Goal: Task Accomplishment & Management: Use online tool/utility

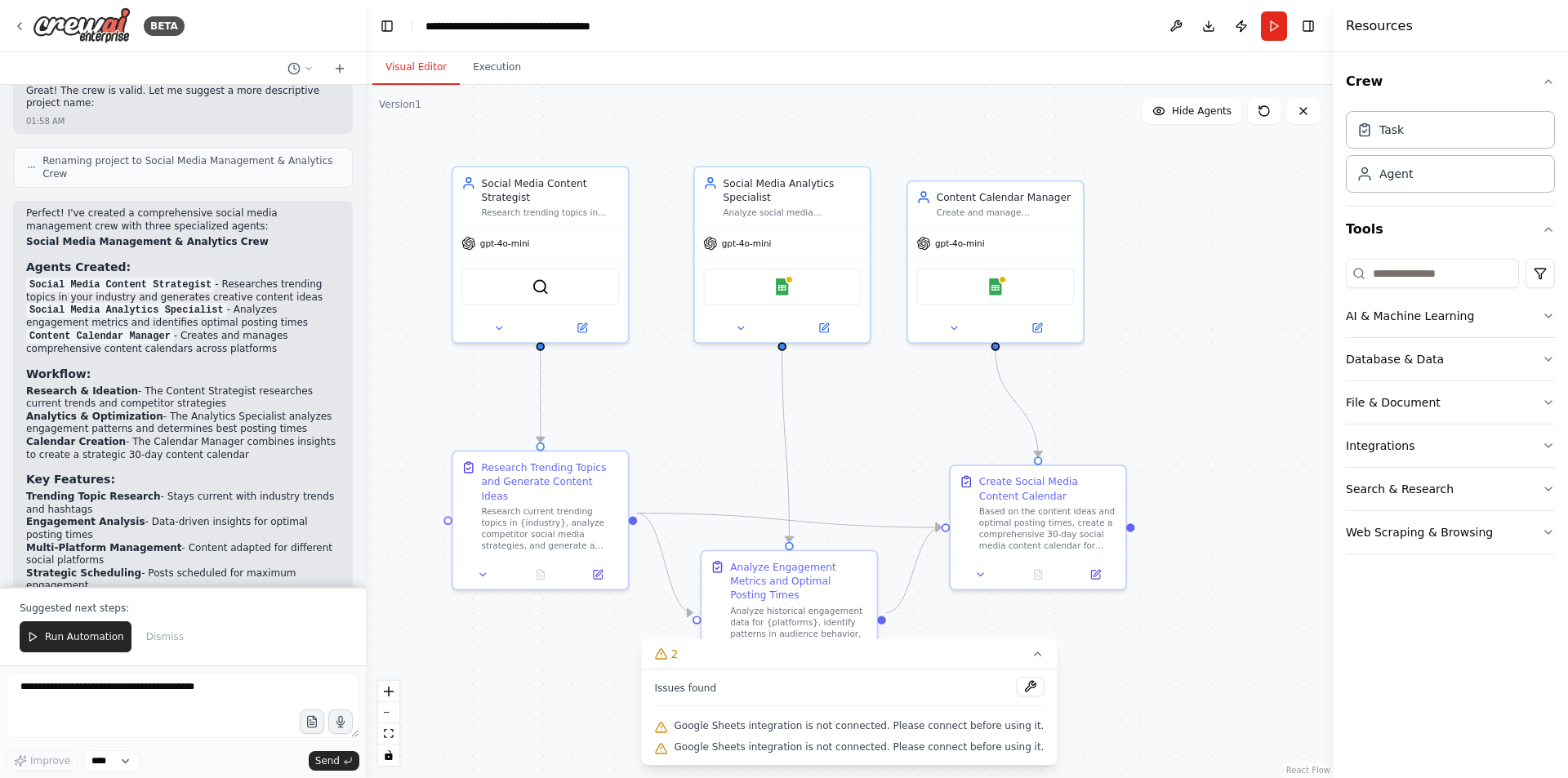
scroll to position [1491, 0]
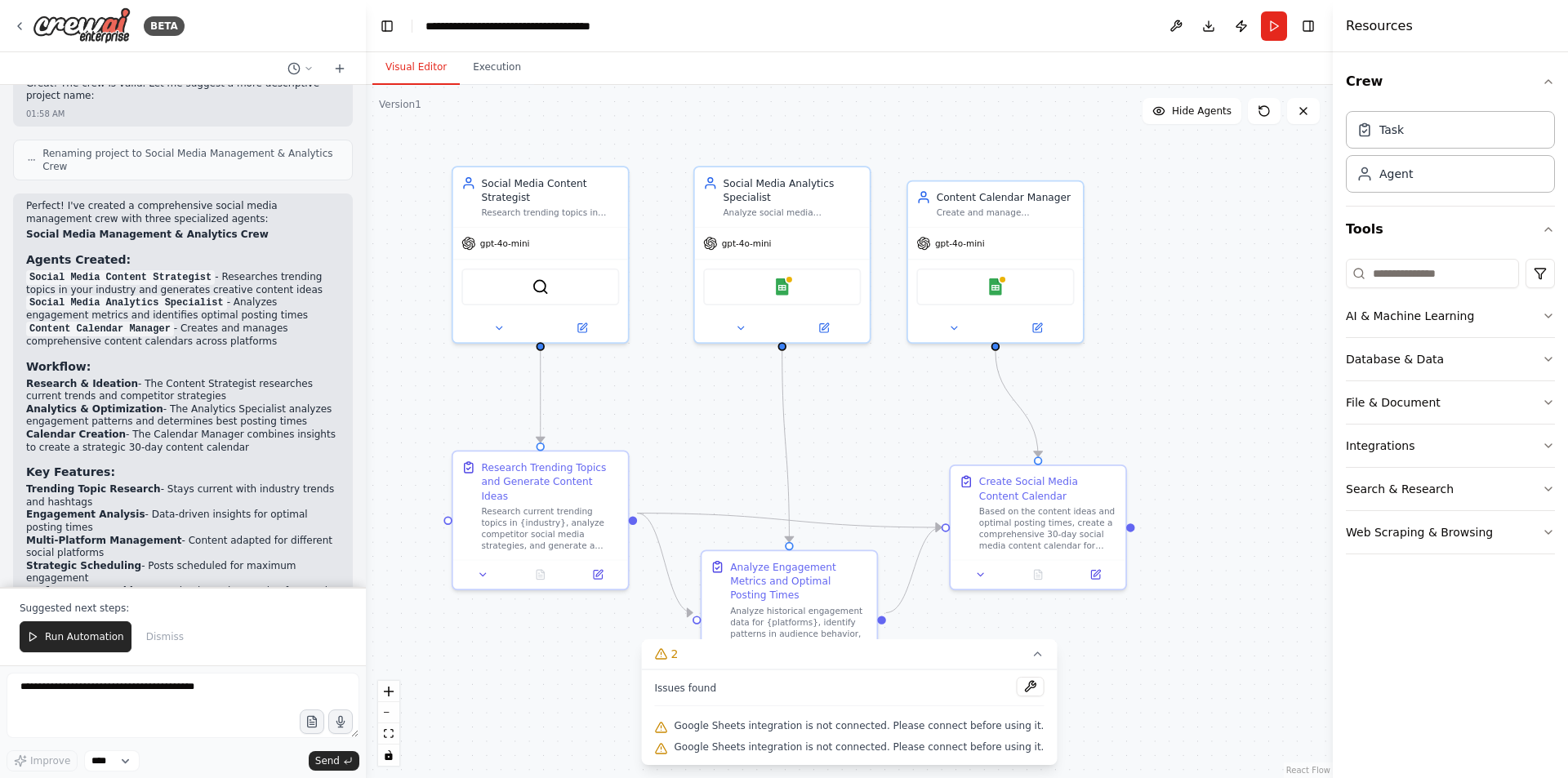
click at [249, 429] on li "Calendar Creation - The Calendar Manager combines insights to create a strategi…" at bounding box center [183, 442] width 314 height 26
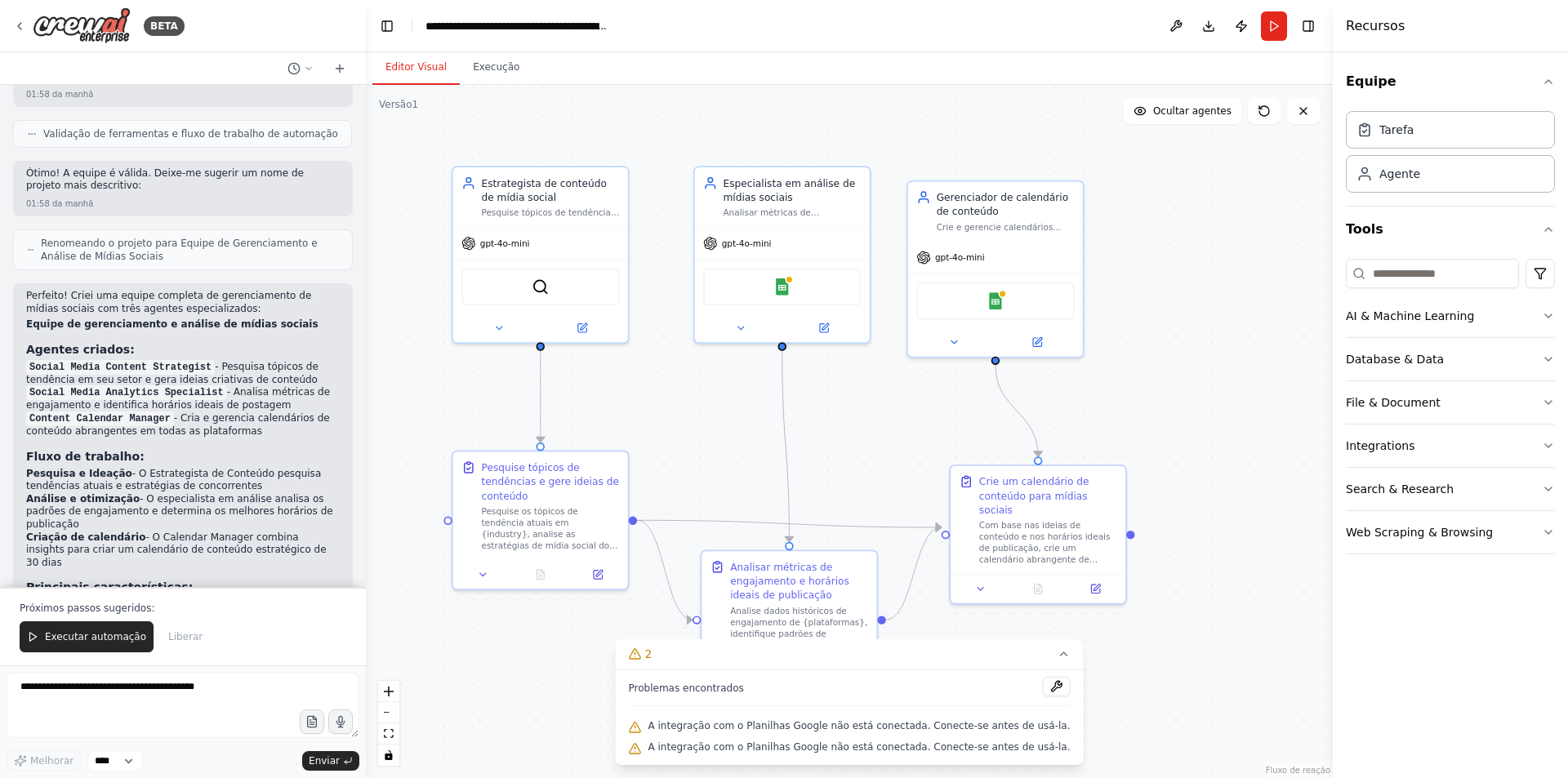
scroll to position [1543, 0]
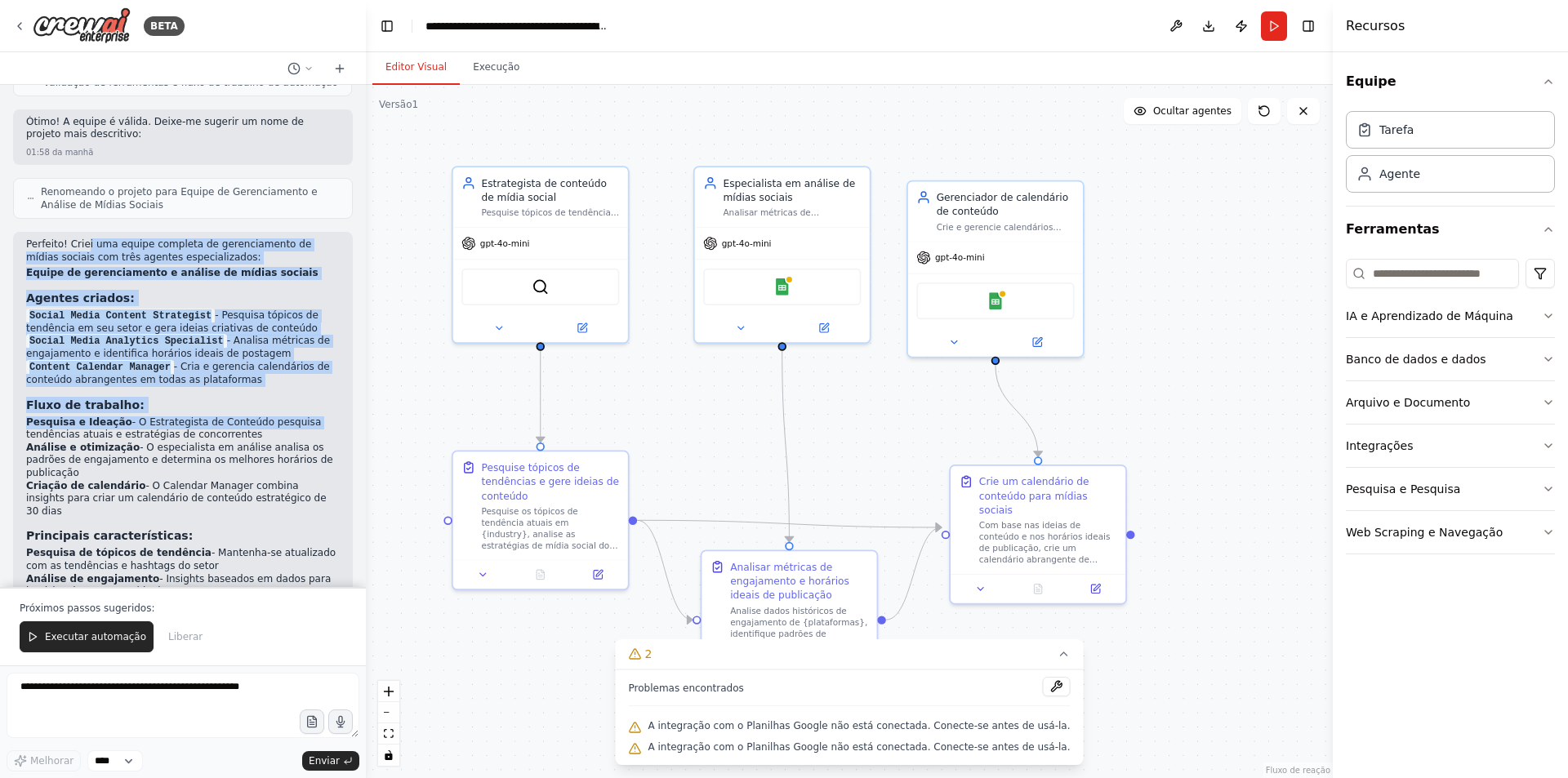
drag, startPoint x: 88, startPoint y: 197, endPoint x: 298, endPoint y: 375, distance: 275.3
click at [297, 369] on div "Perfeito! Criei uma equipe completa de gerenciamento de mídias sociais com três…" at bounding box center [183, 530] width 314 height 582
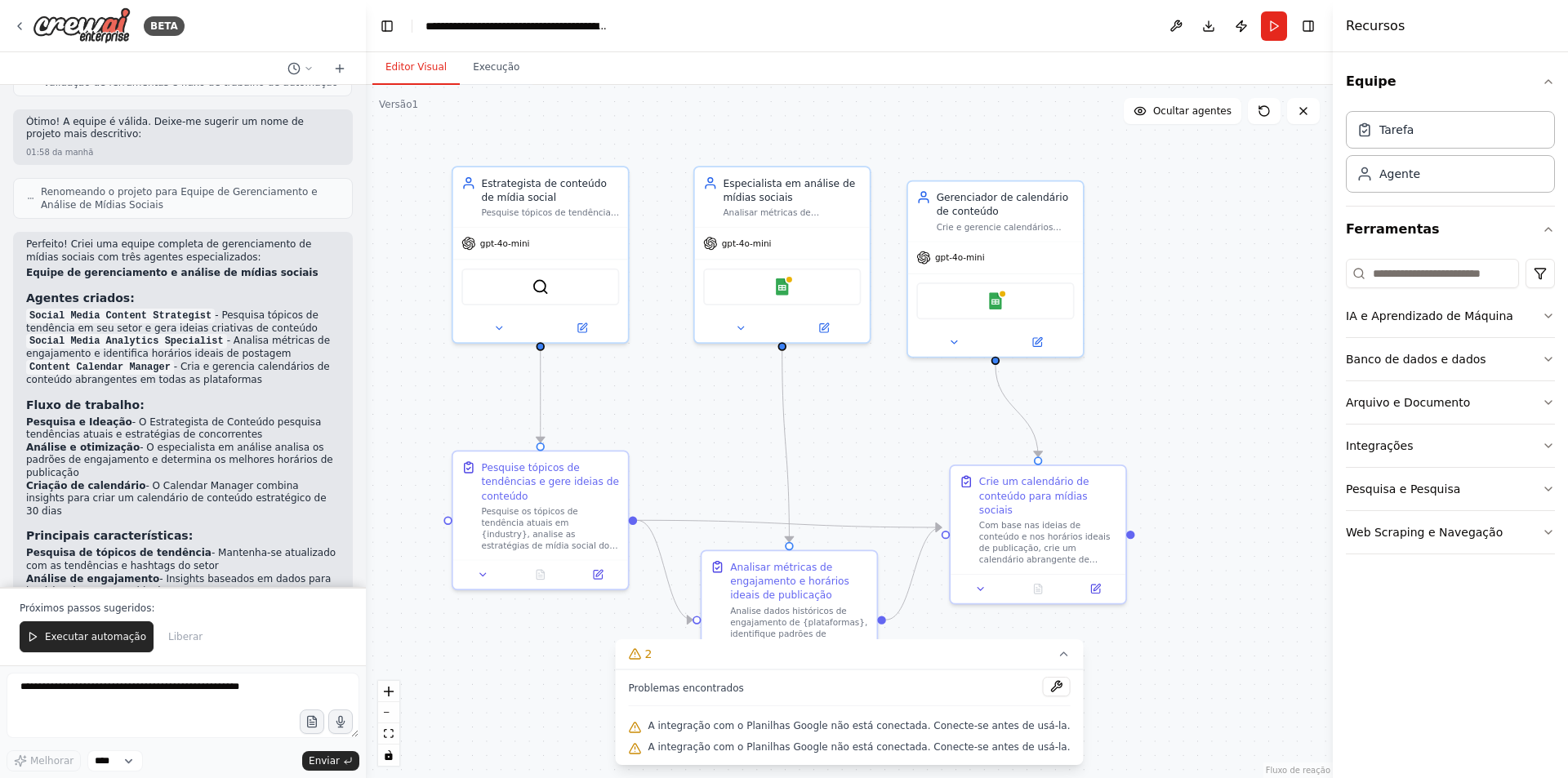
click at [293, 480] on li "Criação de calendário - O Calendar Manager combina insights para criar um calen…" at bounding box center [183, 499] width 314 height 38
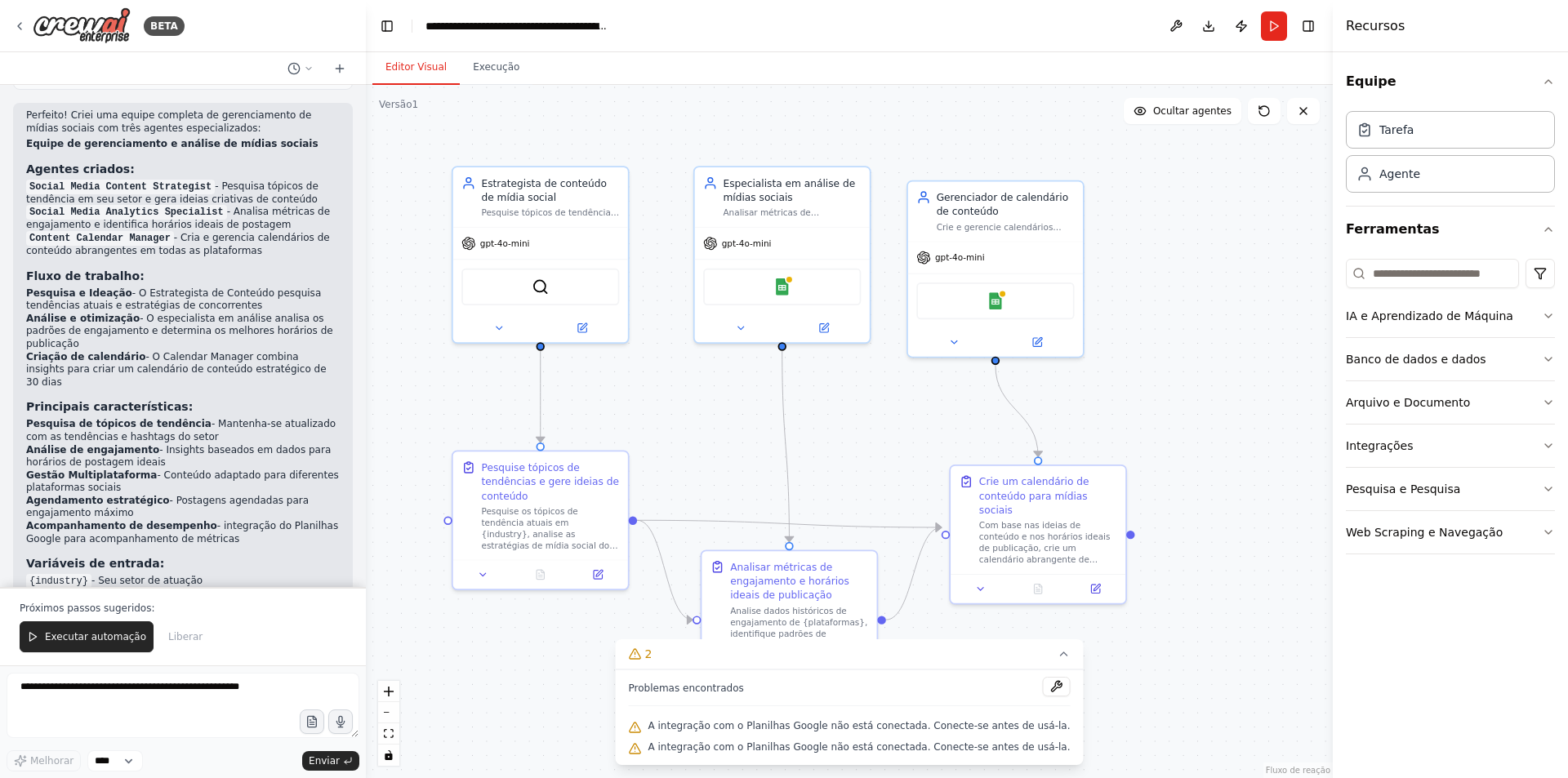
scroll to position [1706, 0]
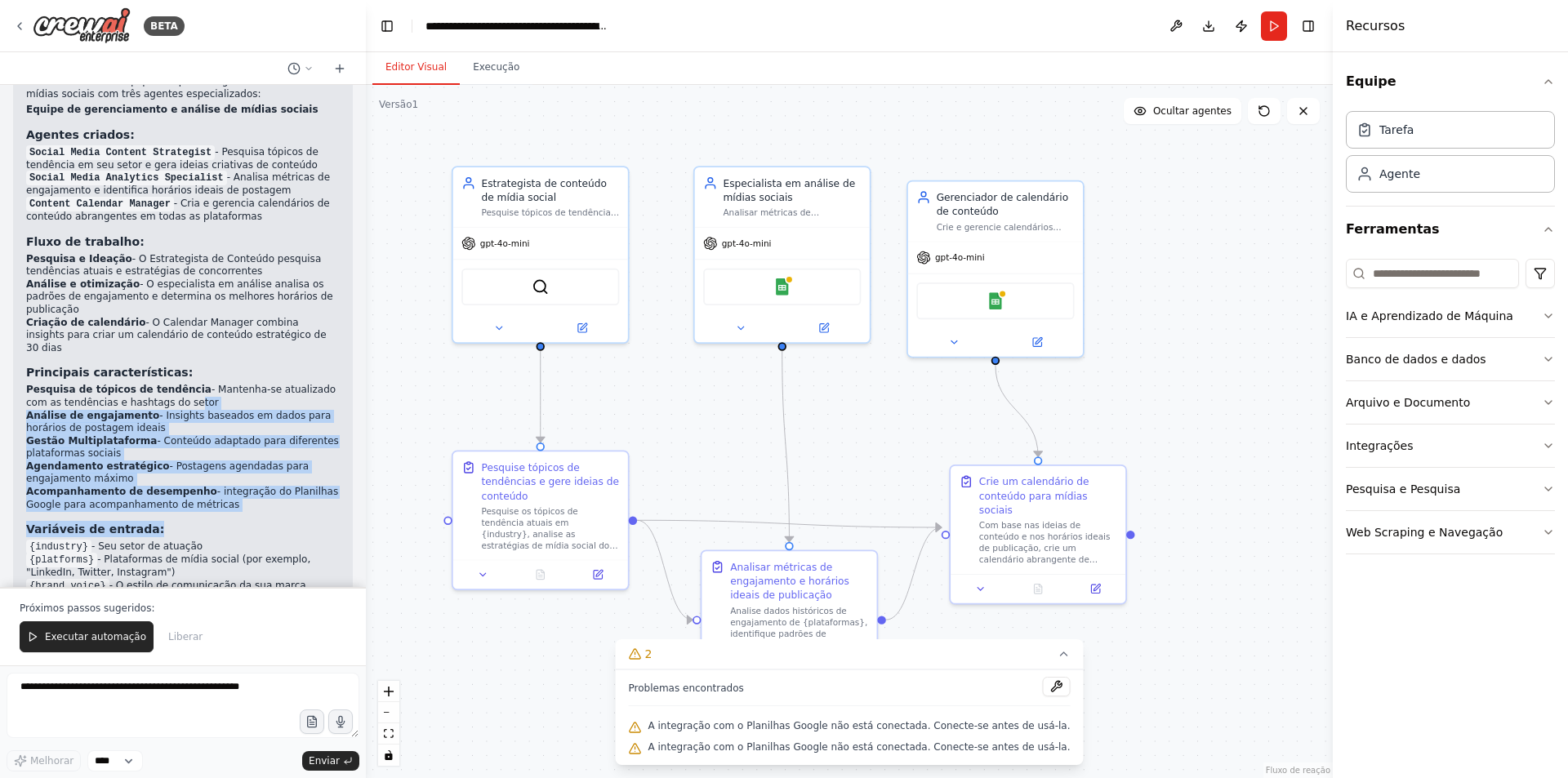
drag, startPoint x: 144, startPoint y: 330, endPoint x: 262, endPoint y: 441, distance: 162.0
click at [262, 441] on div "Perfeito! Criei uma equipe completa de gerenciamento de mídias sociais com três…" at bounding box center [183, 366] width 314 height 582
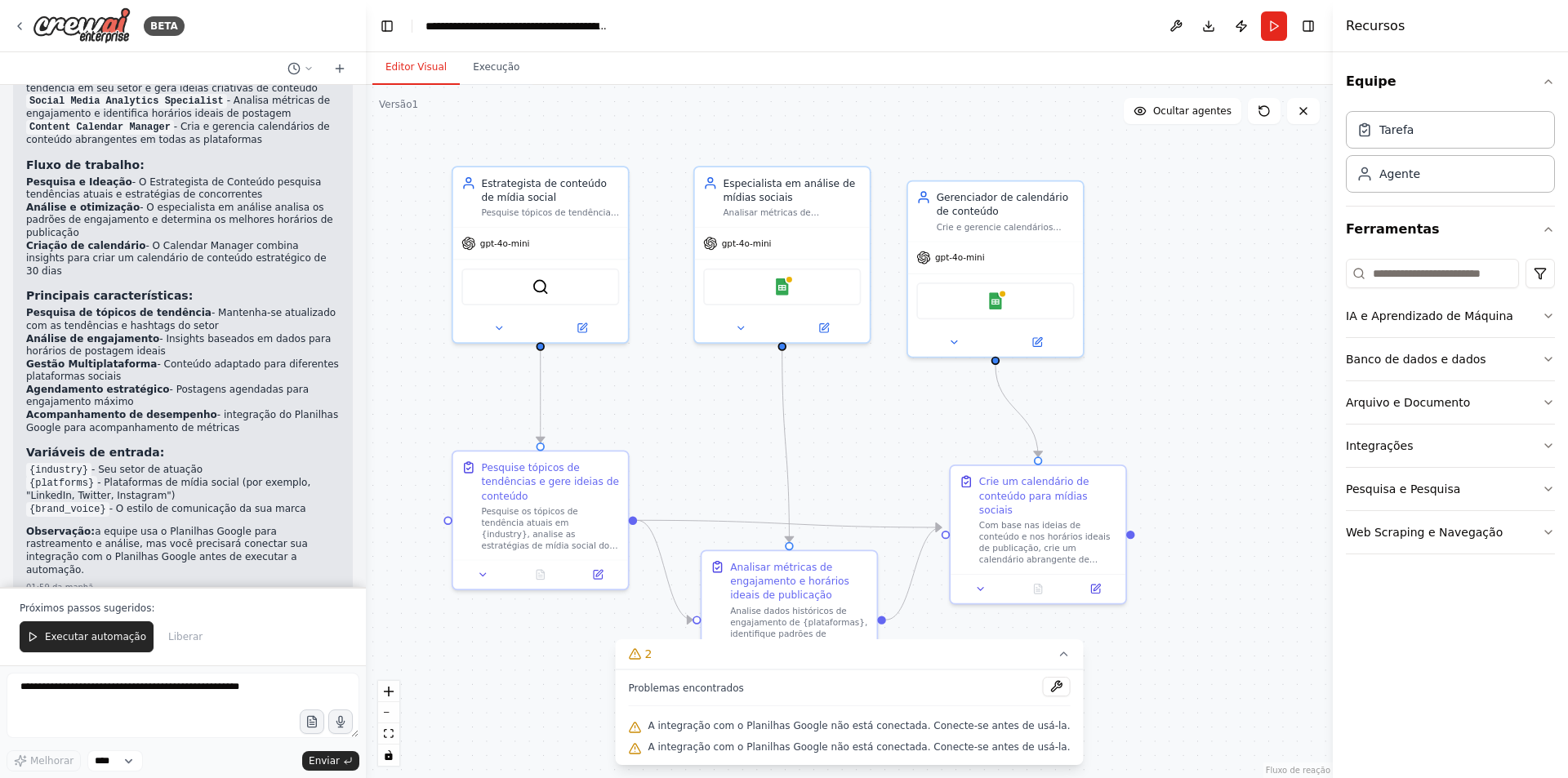
scroll to position [1788, 0]
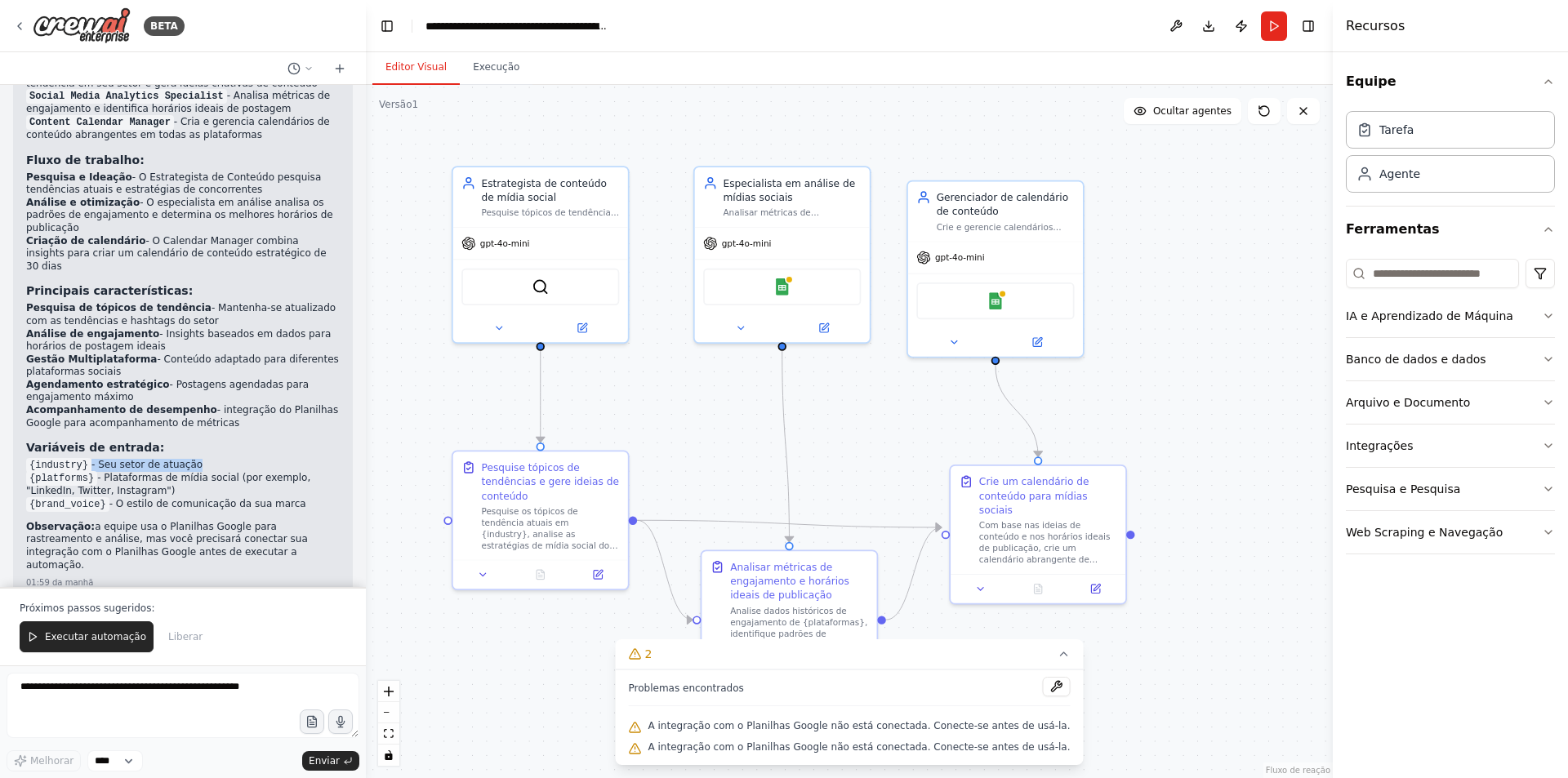
drag, startPoint x: 88, startPoint y: 387, endPoint x: 204, endPoint y: 380, distance: 116.2
click at [204, 380] on div "Perfeito! Criei uma equipe completa de gerenciamento de mídias sociais com três…" at bounding box center [183, 284] width 314 height 582
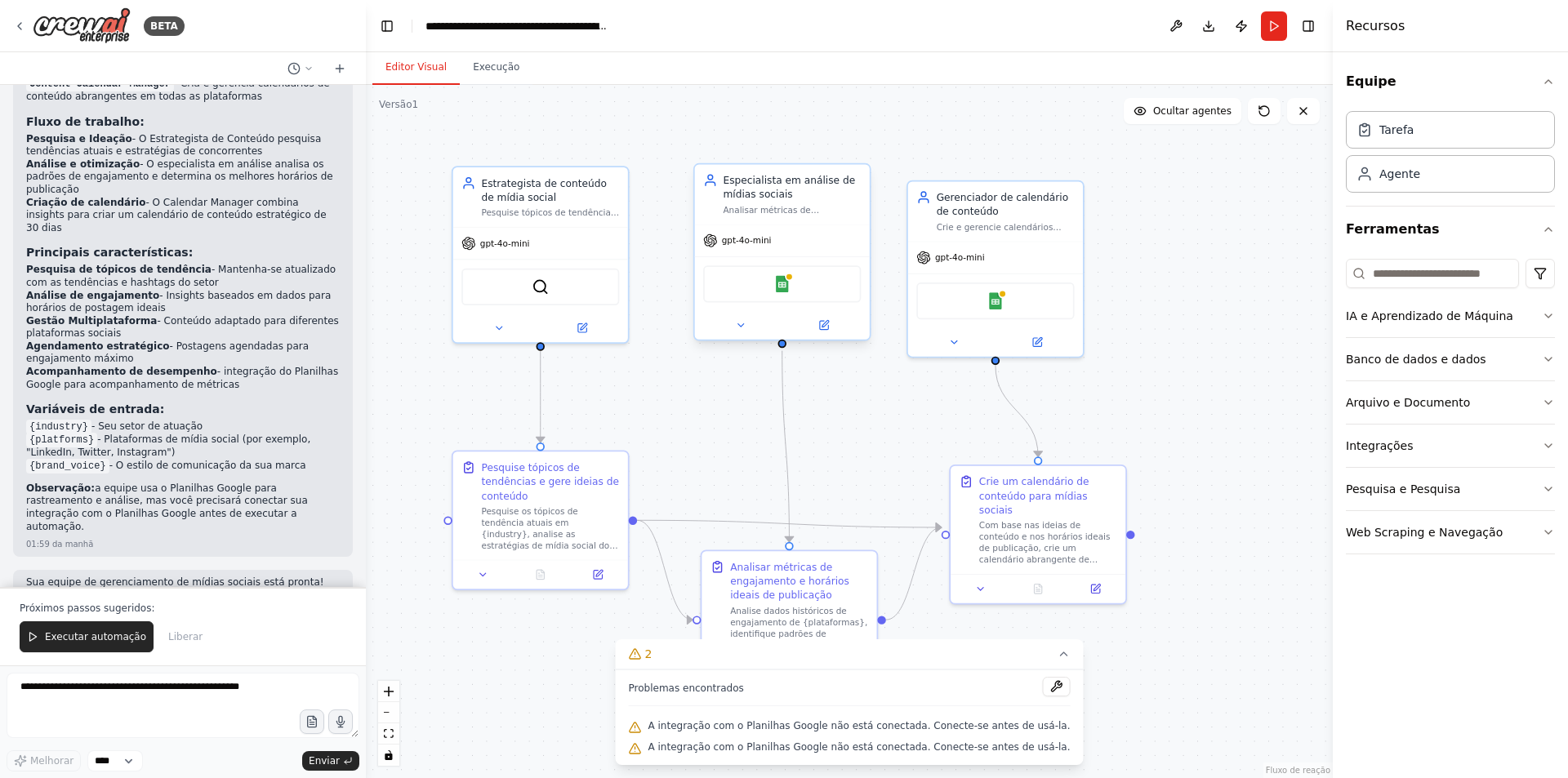
click at [812, 280] on div "Planilhas Google" at bounding box center [782, 283] width 158 height 36
click at [760, 288] on div "Planilhas Google" at bounding box center [782, 283] width 158 height 36
click at [783, 287] on img at bounding box center [781, 283] width 17 height 17
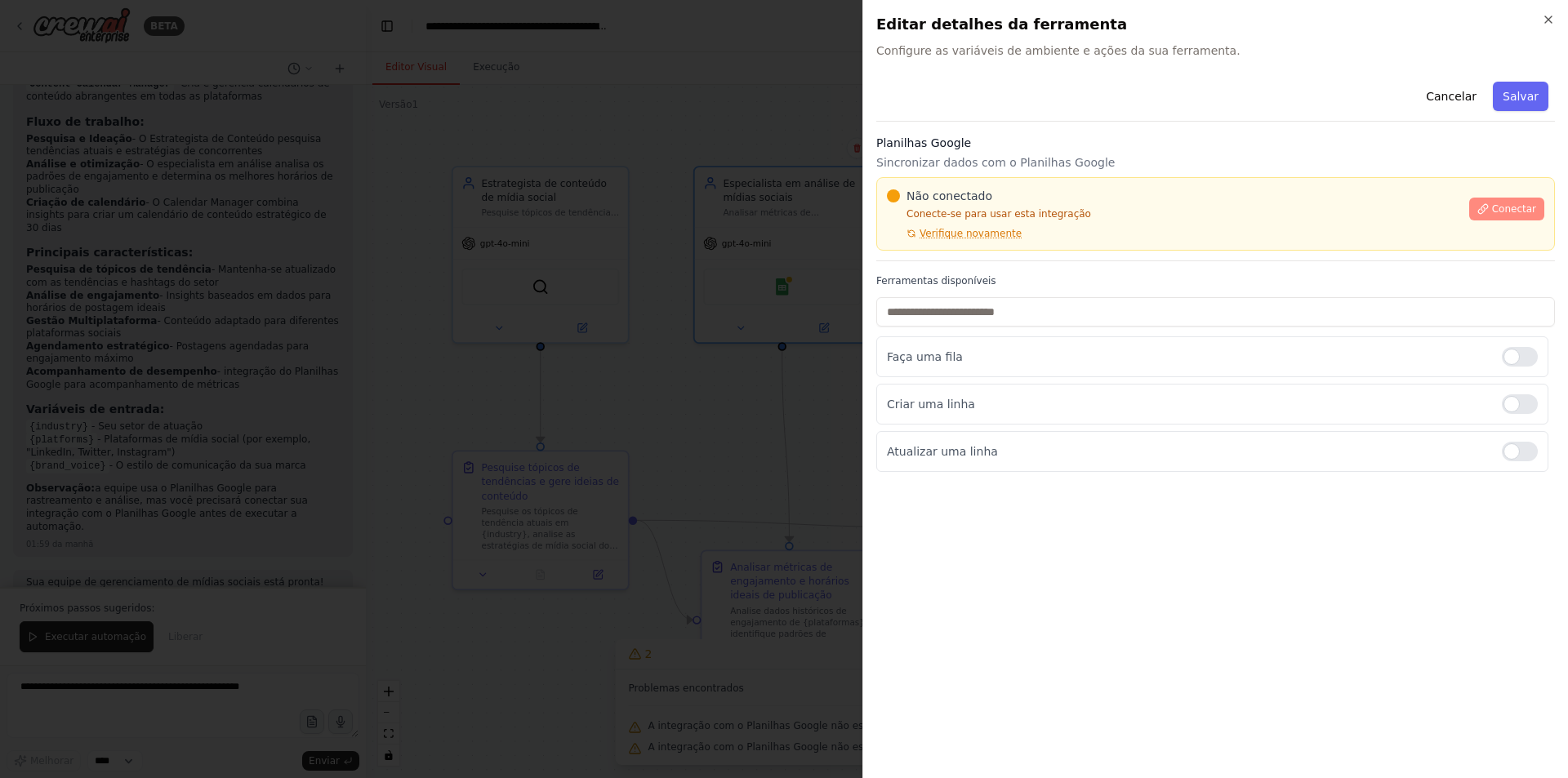
click at [1511, 204] on font "Conectar" at bounding box center [1514, 209] width 44 height 12
click at [1489, 206] on icon at bounding box center [1483, 209] width 12 height 12
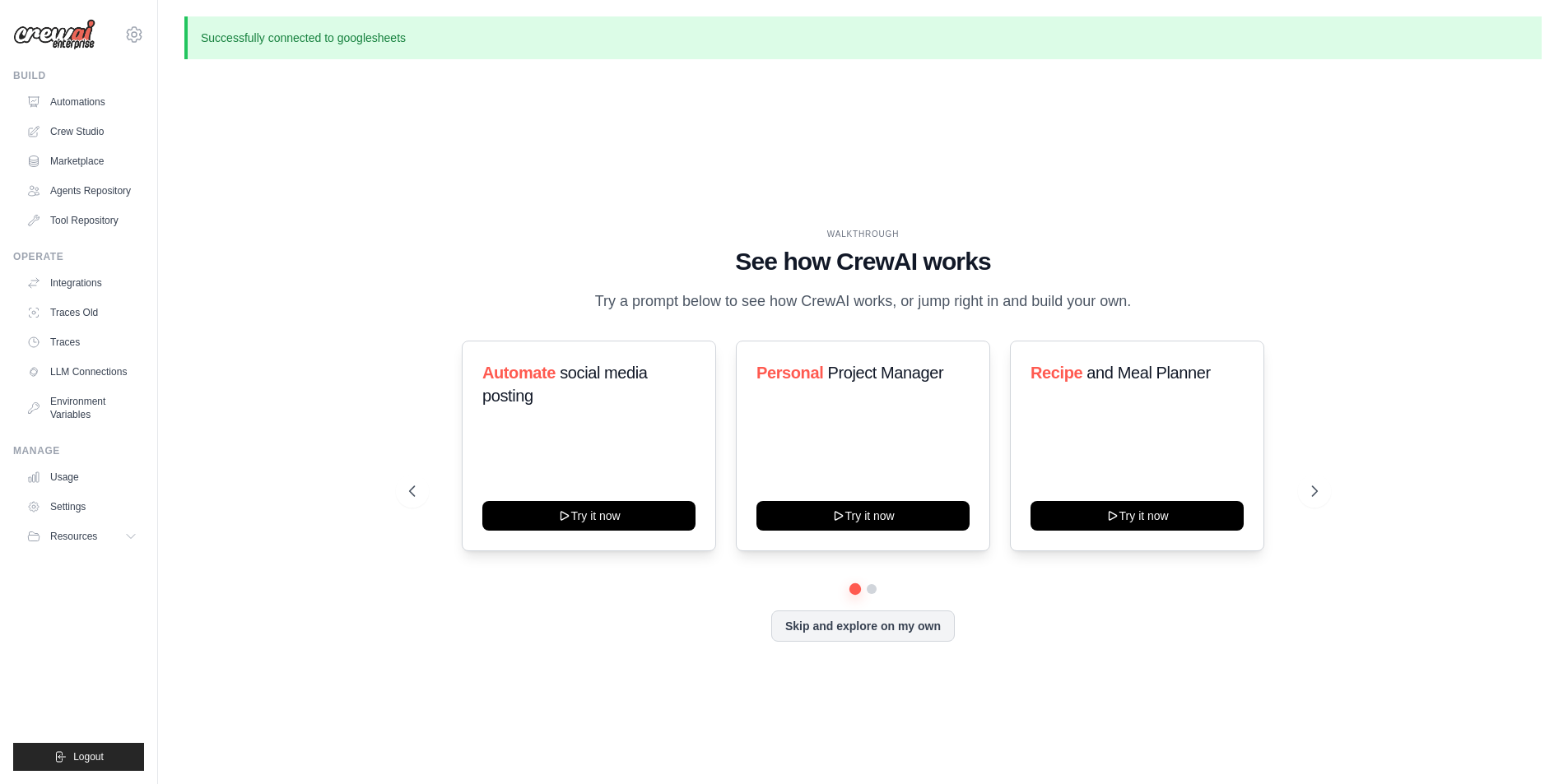
drag, startPoint x: 306, startPoint y: 444, endPoint x: 277, endPoint y: 443, distance: 29.0
click at [299, 448] on div "WALKTHROUGH See how CrewAI works Try a prompt below to see how CrewAI works, or…" at bounding box center [863, 448] width 1357 height 751
click at [105, 285] on link "Integrations" at bounding box center [83, 283] width 124 height 27
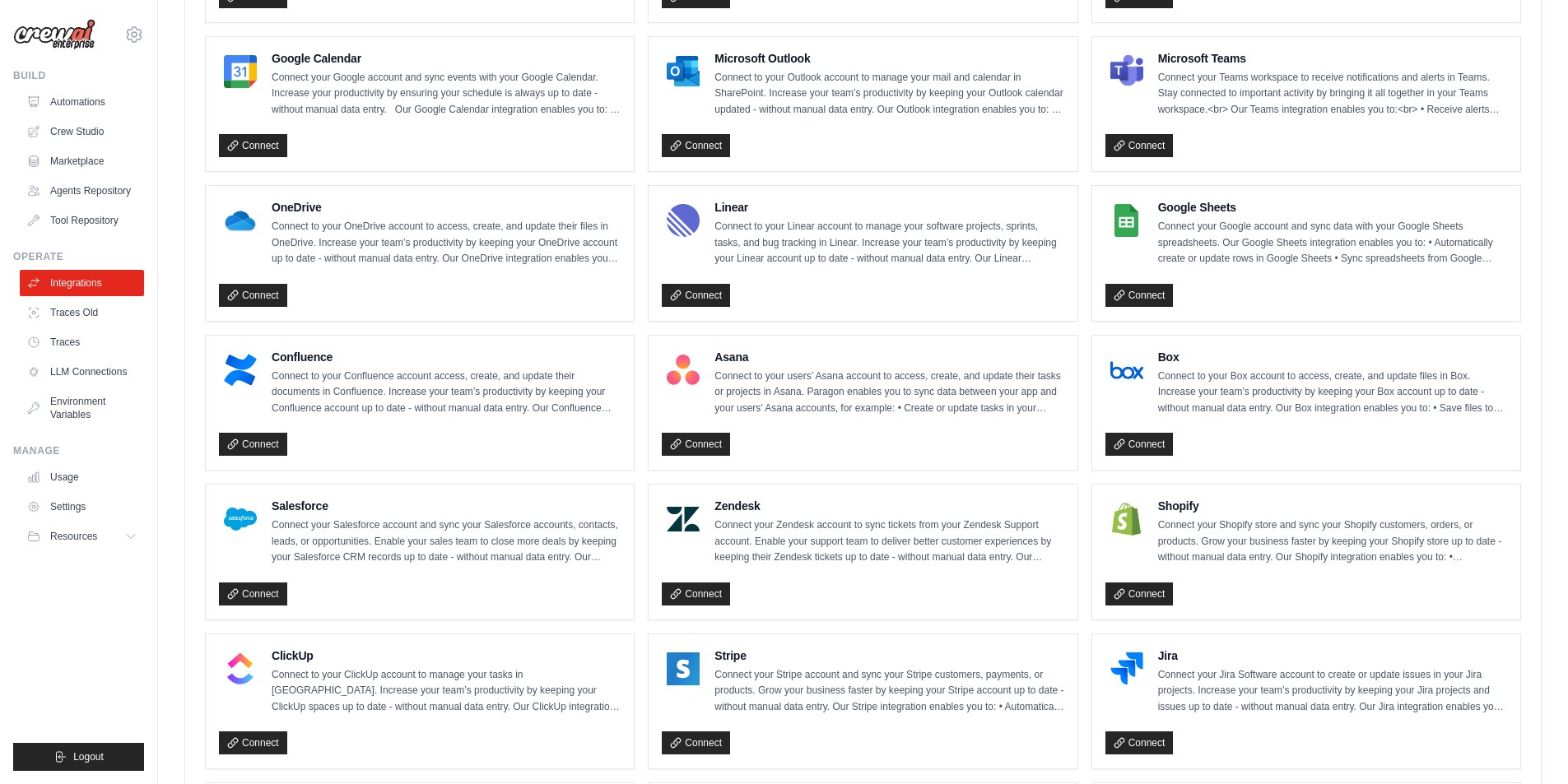
scroll to position [659, 0]
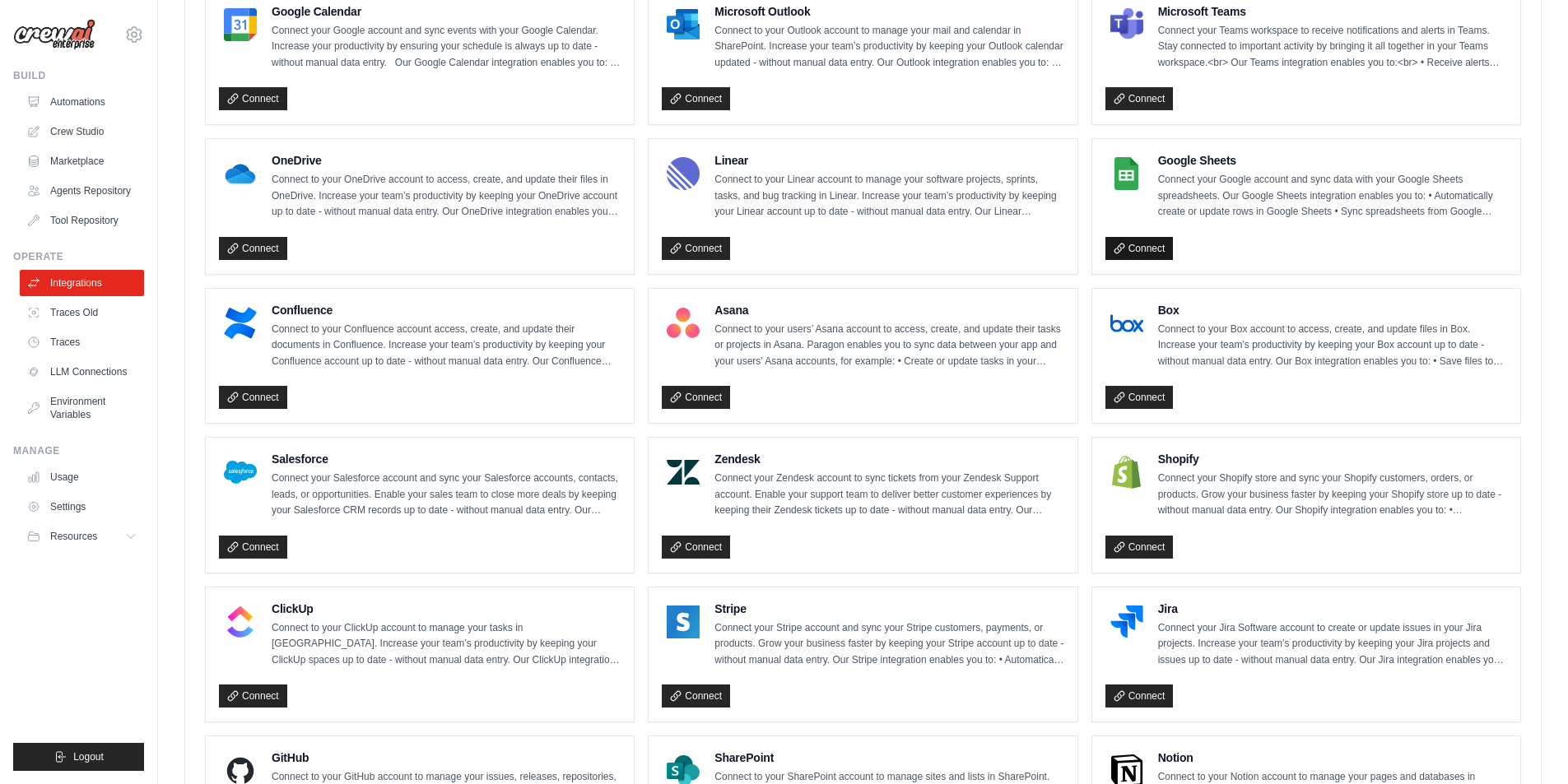
click at [1147, 244] on link "Connect" at bounding box center [1139, 248] width 69 height 23
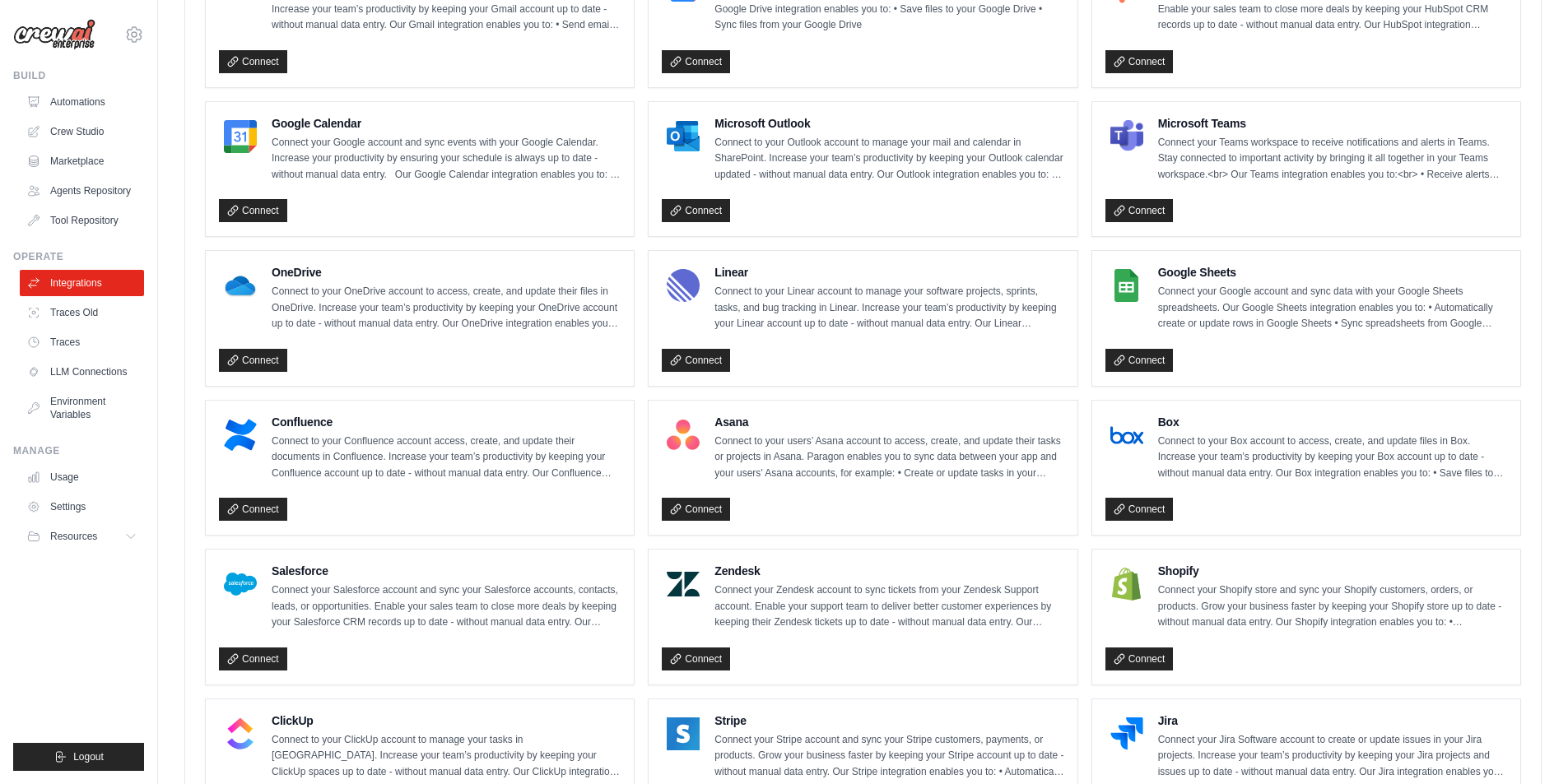
scroll to position [246, 0]
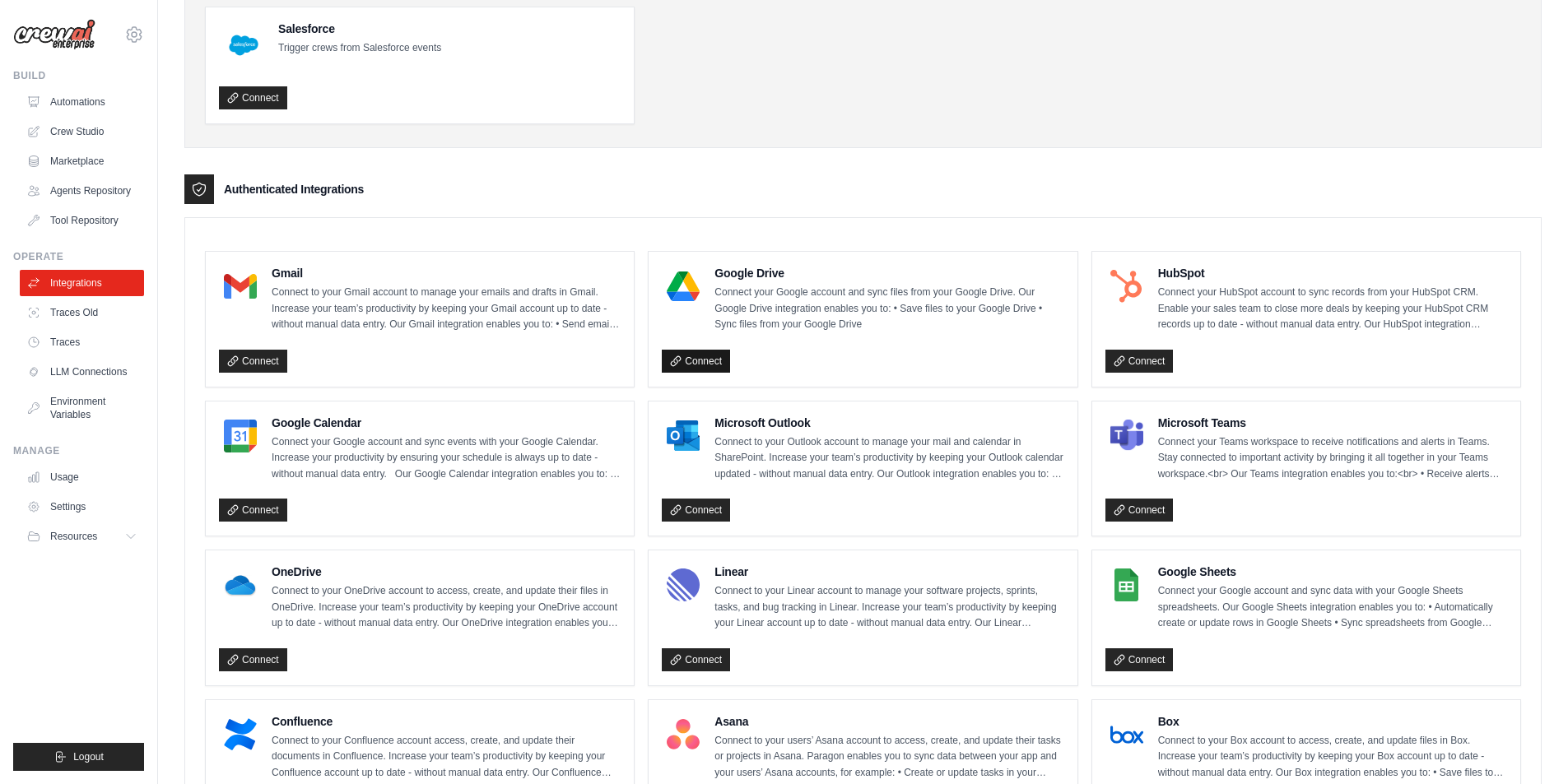
click at [697, 356] on link "Connect" at bounding box center [696, 361] width 69 height 23
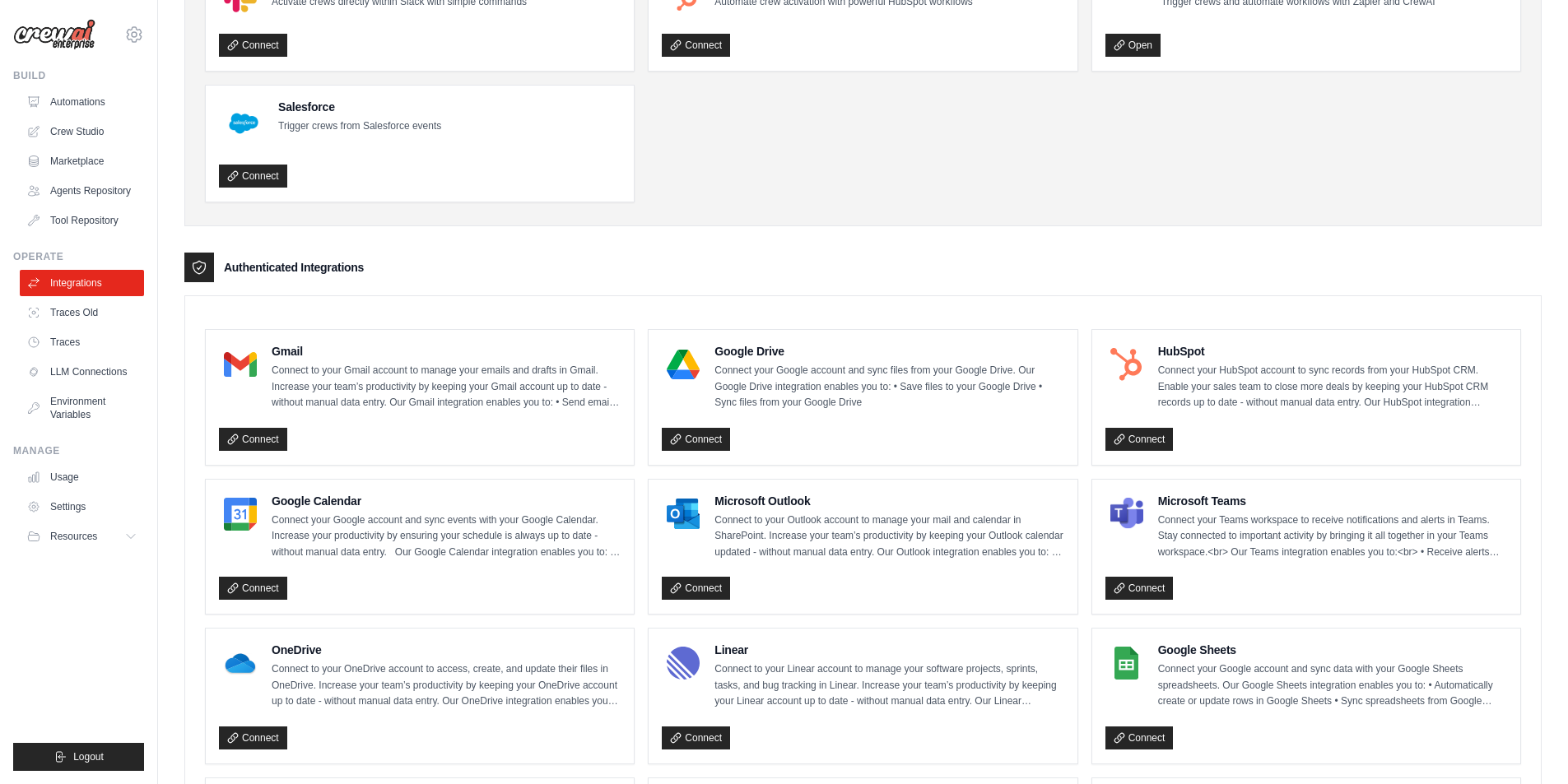
scroll to position [165, 0]
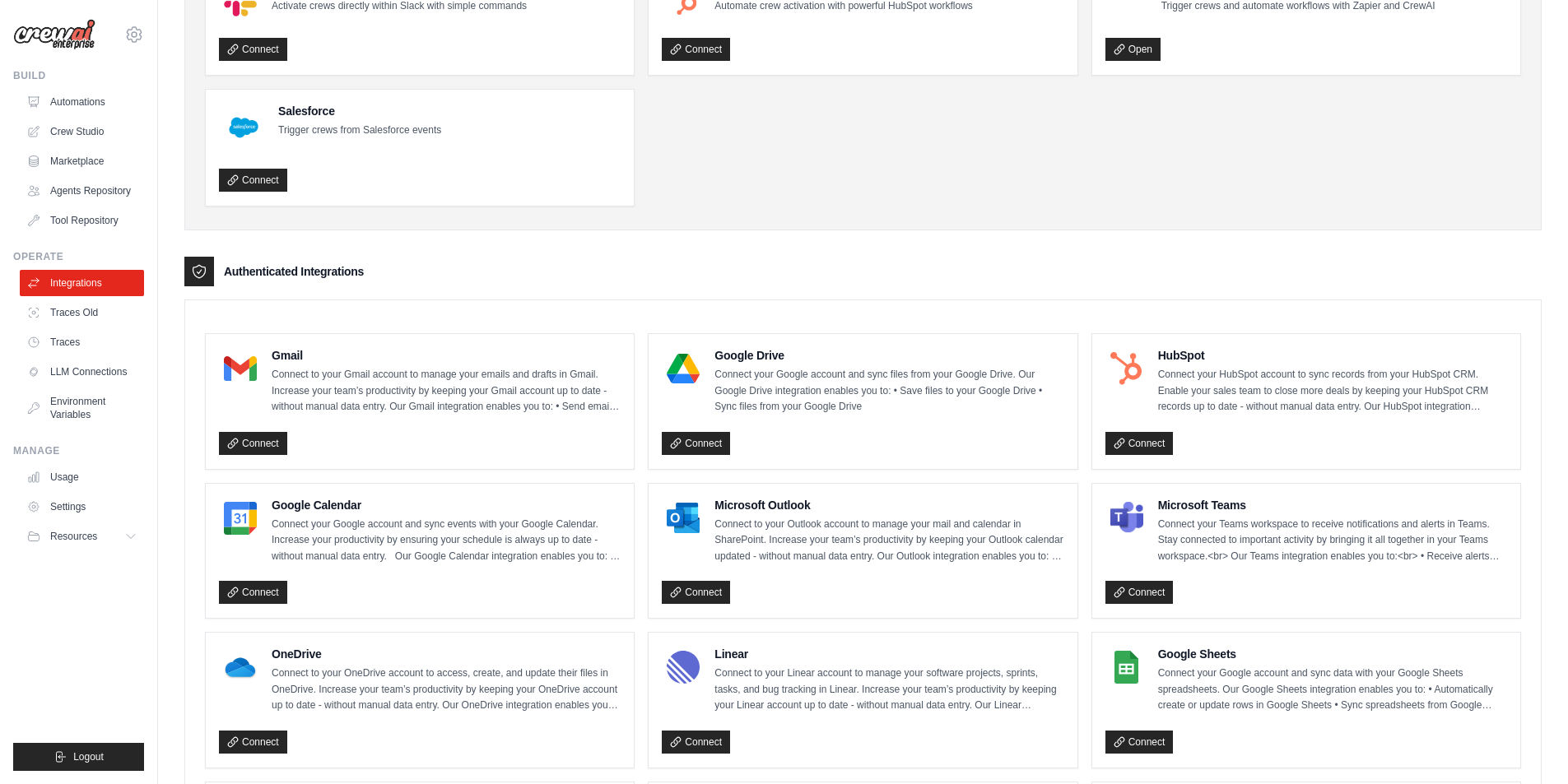
click at [1100, 190] on ul "Slack Activate crews directly within Slack with simple commands Connect HubSpot…" at bounding box center [862, 85] width 1316 height 242
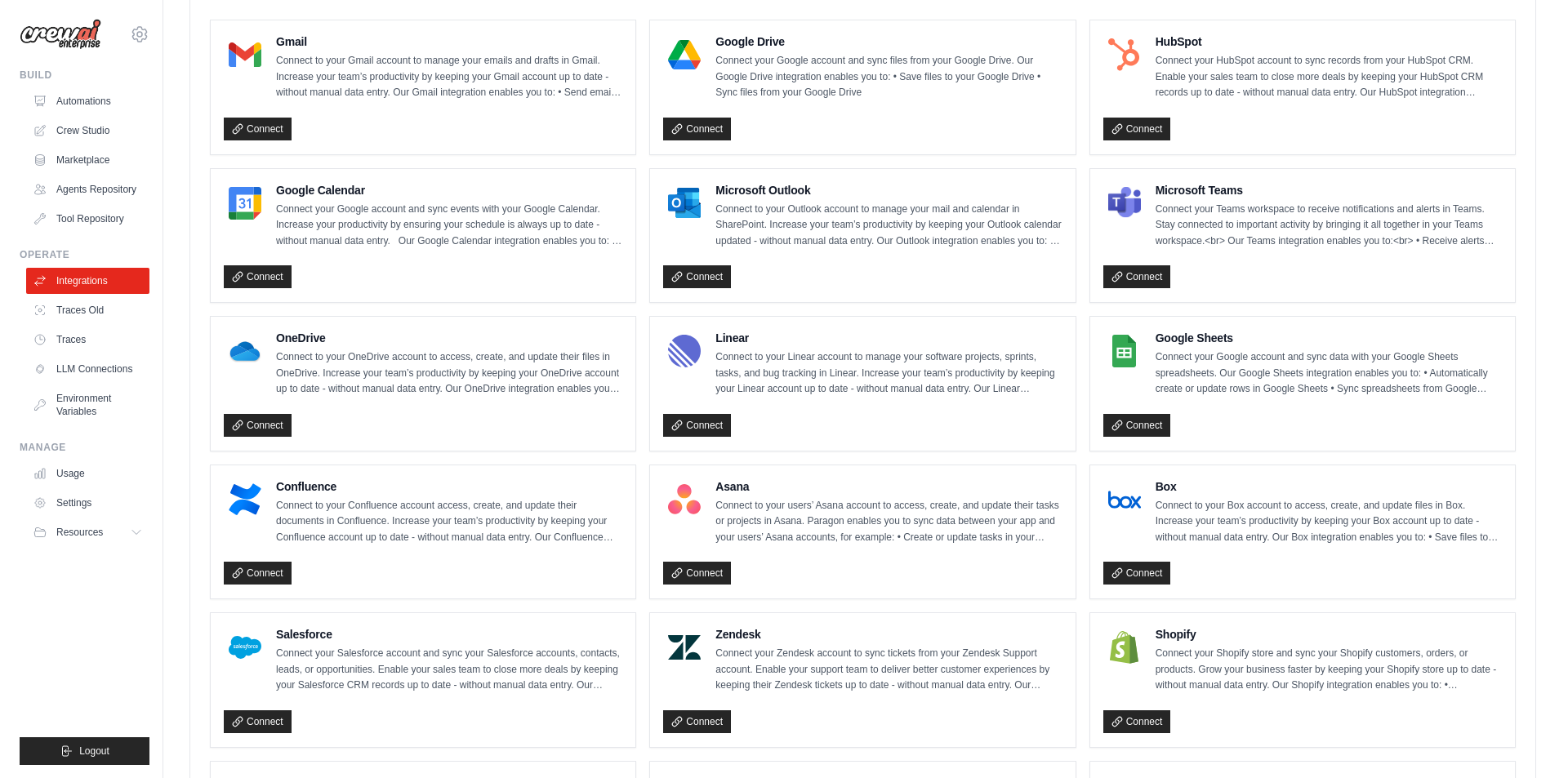
scroll to position [654, 0]
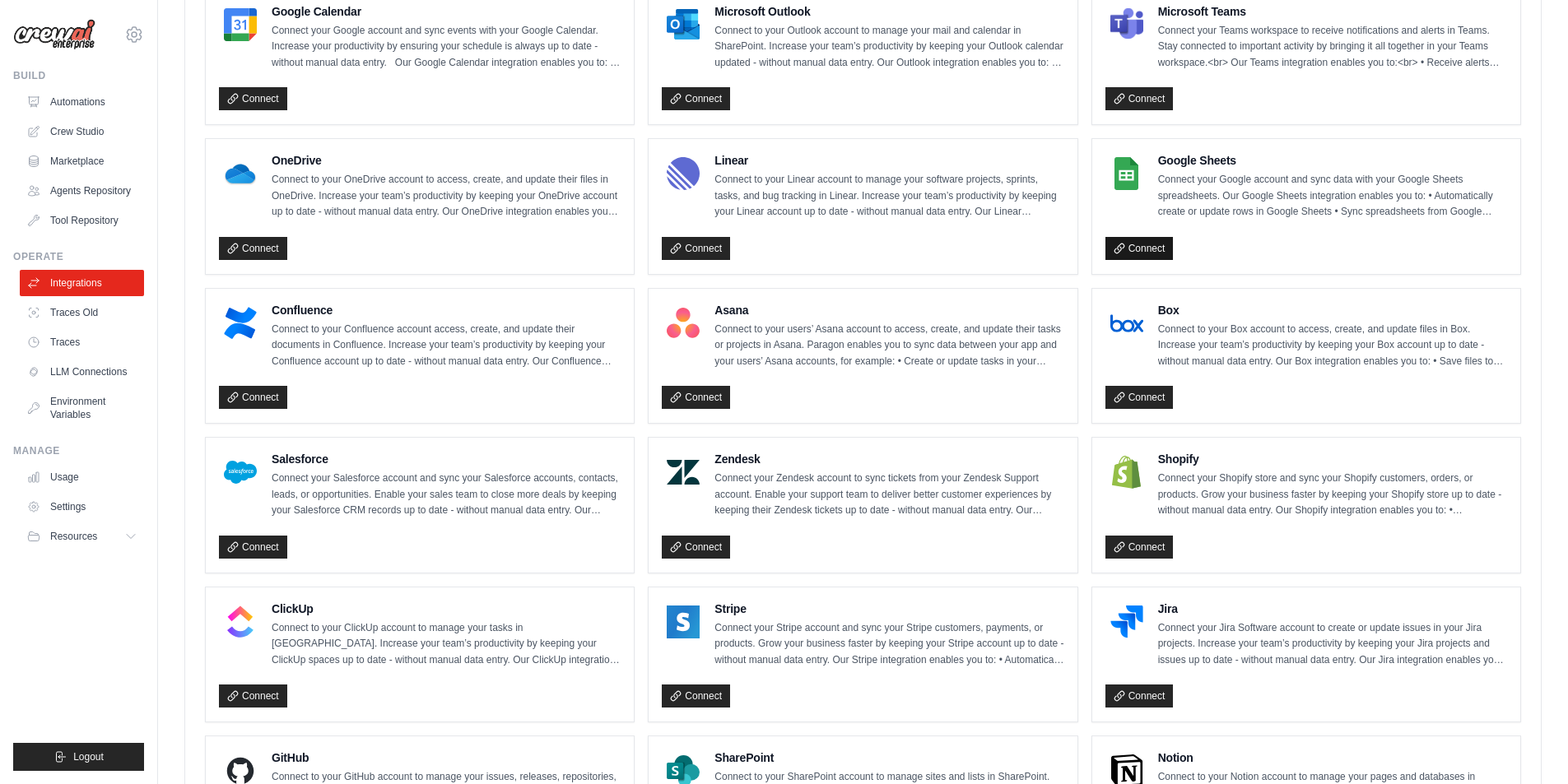
click at [1150, 256] on link "Connect" at bounding box center [1139, 248] width 69 height 23
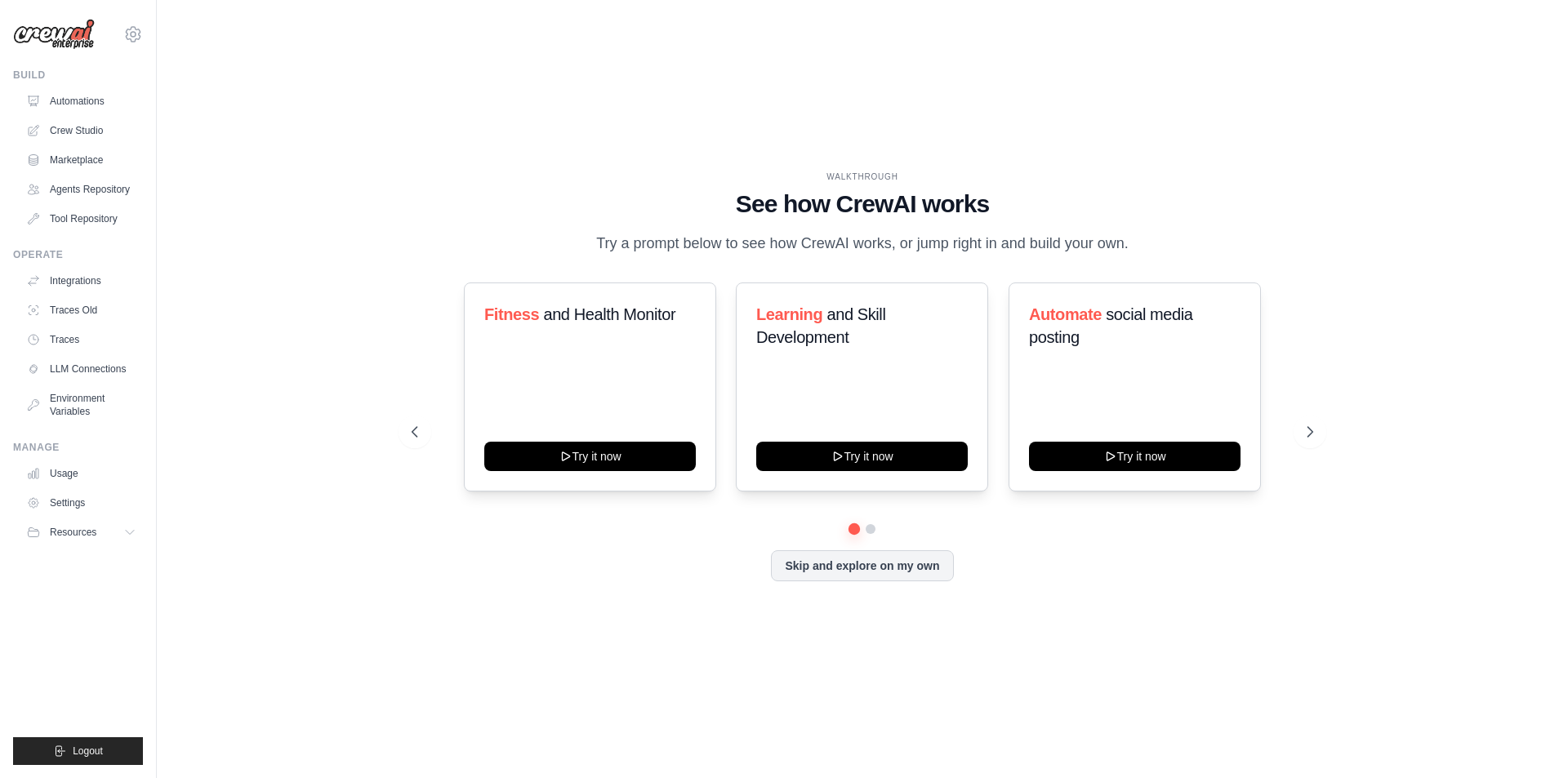
click at [1093, 144] on div "WALKTHROUGH See how [PERSON_NAME] works Try a prompt below to see how [PERSON_N…" at bounding box center [863, 389] width 1359 height 745
click at [99, 133] on link "Crew Studio" at bounding box center [83, 130] width 123 height 27
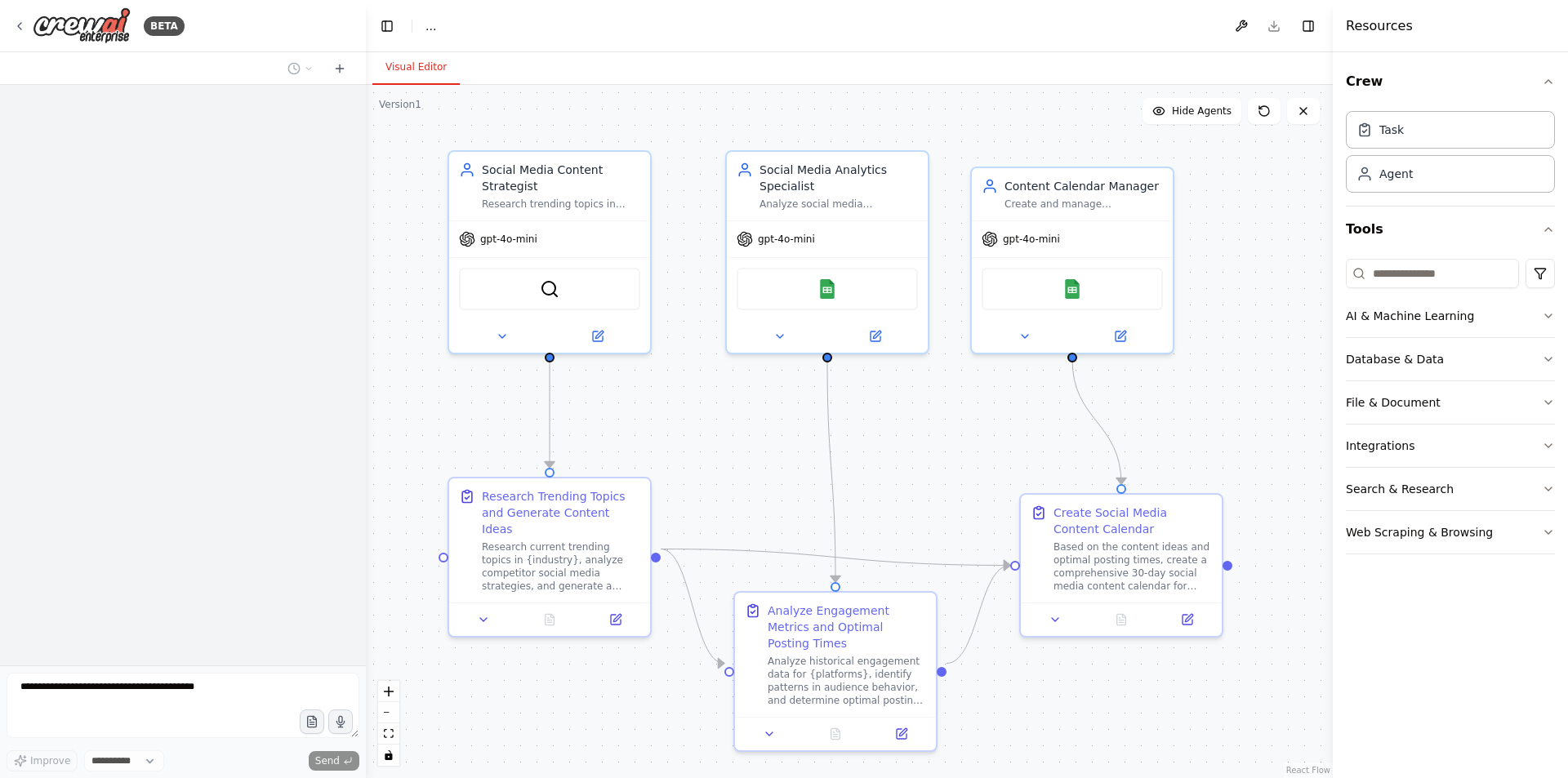
select select "****"
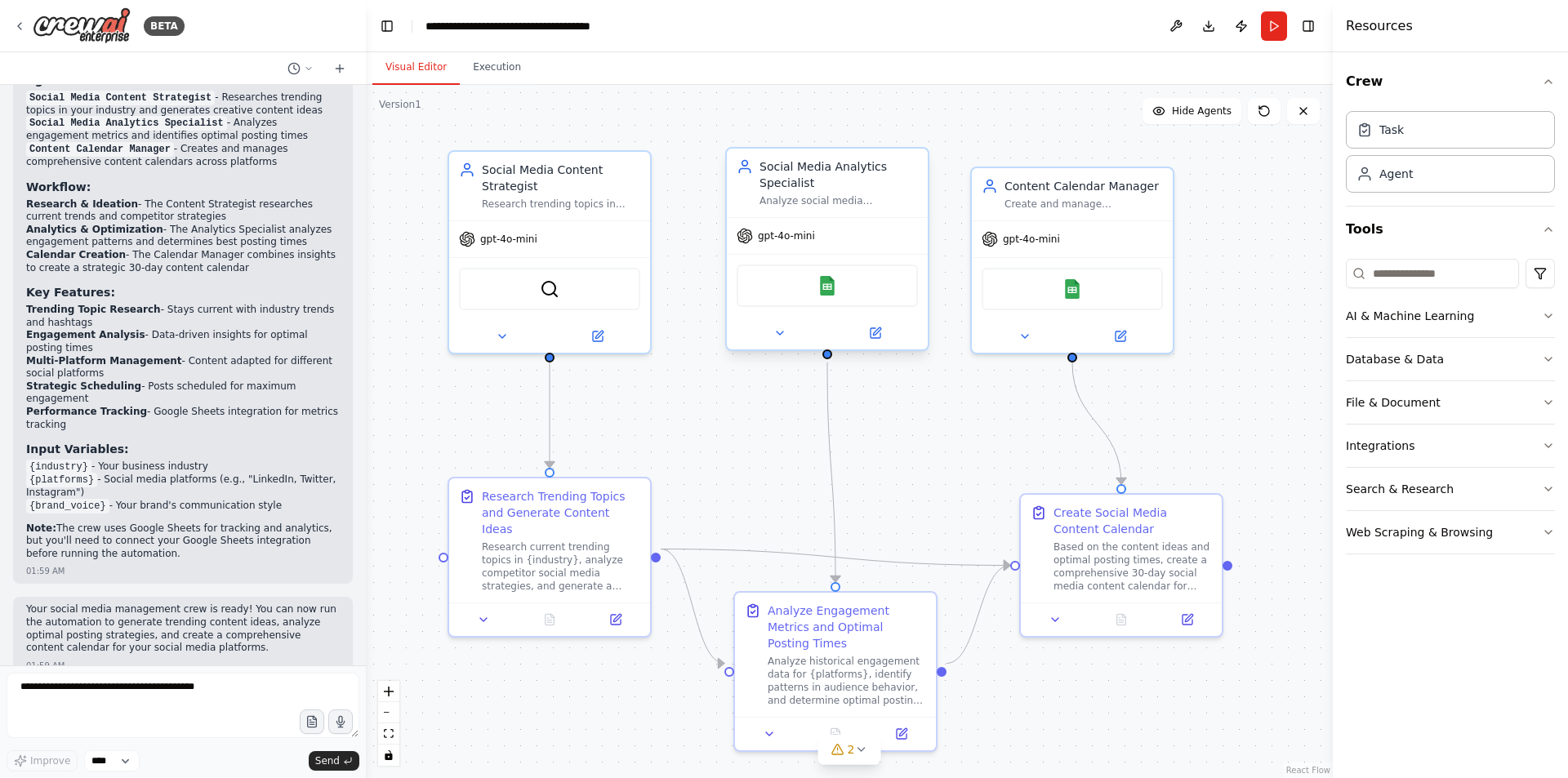
scroll to position [1658, 0]
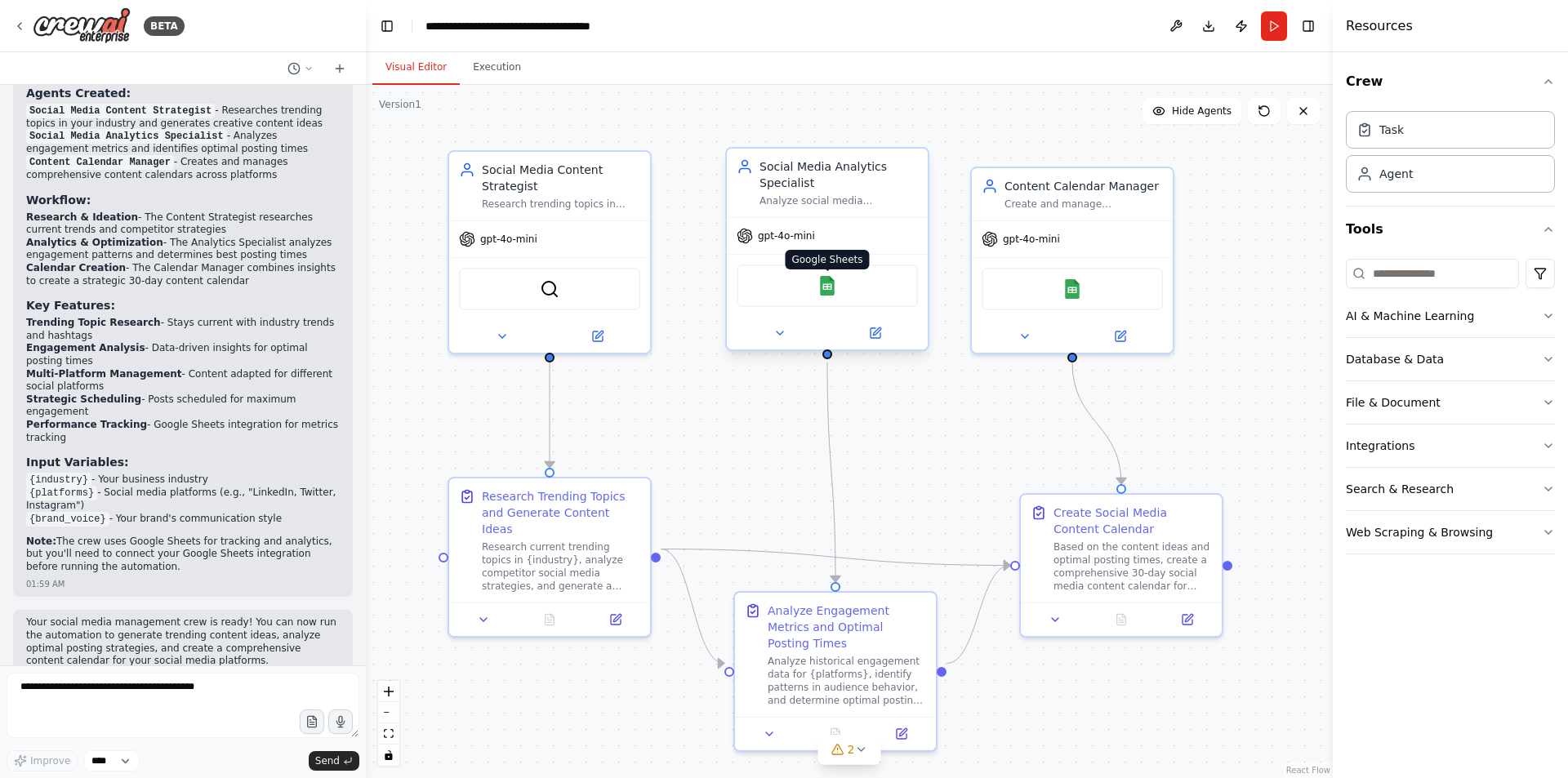
click at [830, 285] on img at bounding box center [827, 286] width 20 height 20
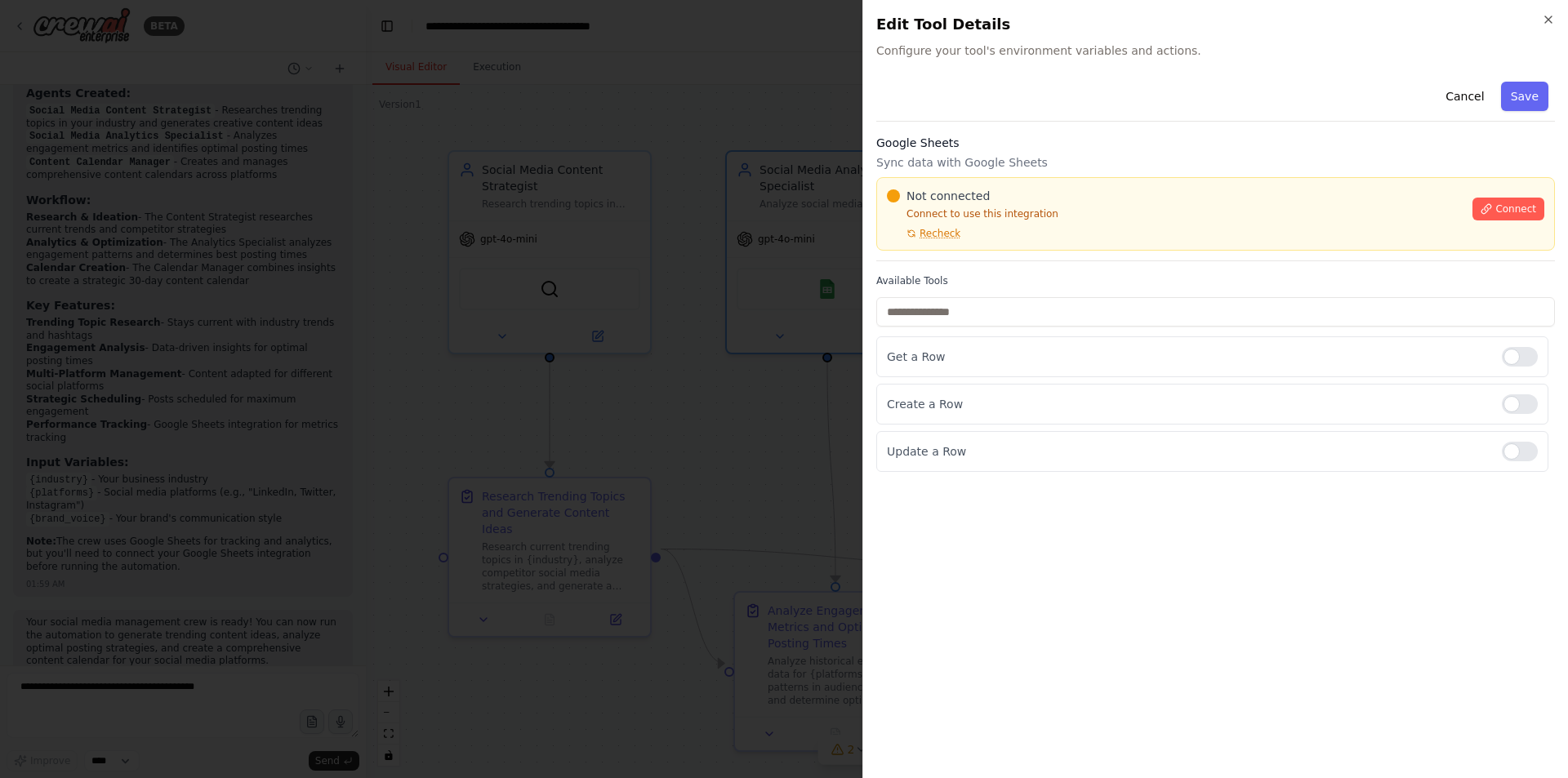
drag, startPoint x: 778, startPoint y: 405, endPoint x: 771, endPoint y: 397, distance: 10.6
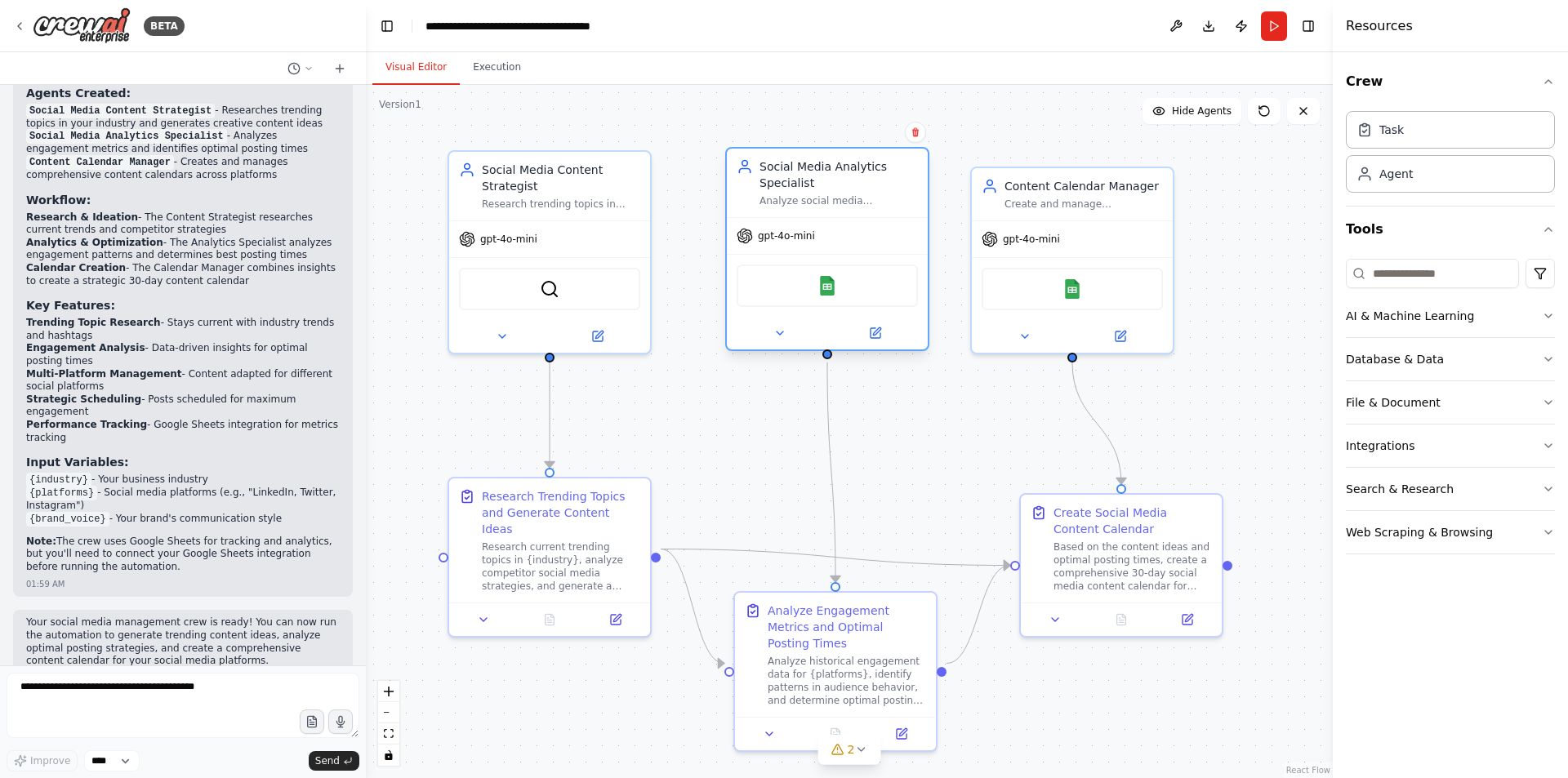
click at [854, 302] on div "Google Sheets" at bounding box center [827, 285] width 181 height 42
